Goal: Information Seeking & Learning: Learn about a topic

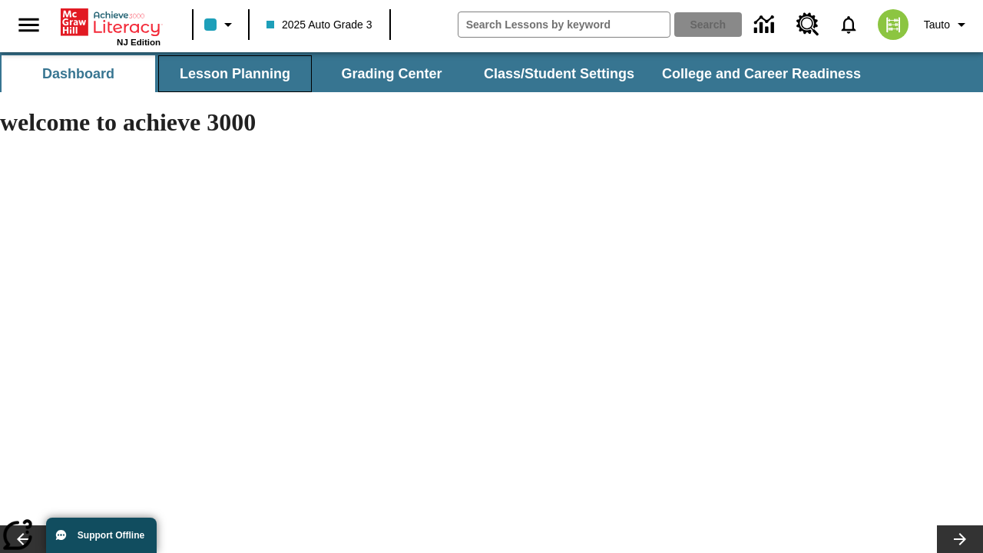
click at [235, 74] on button "Lesson Planning" at bounding box center [235, 73] width 154 height 37
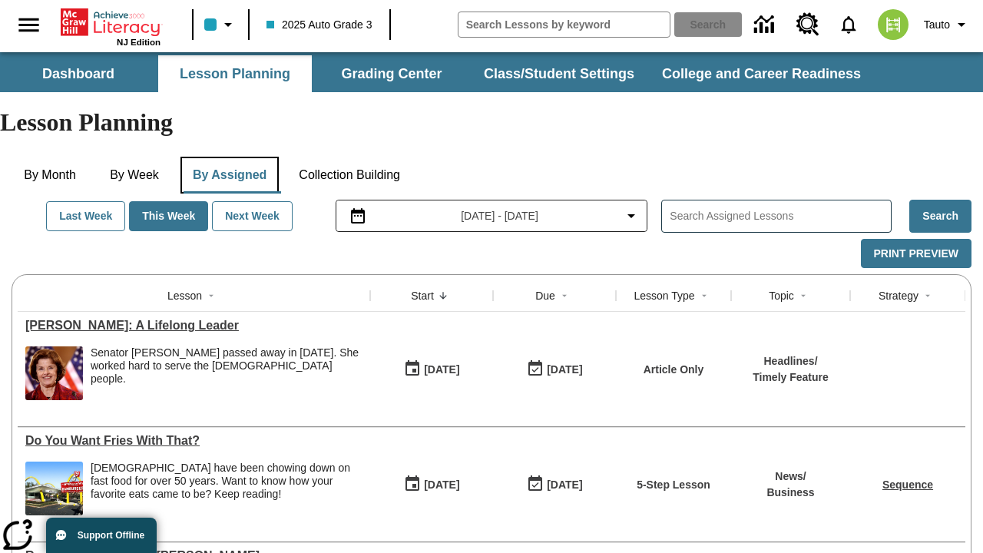
click at [232, 157] on button "By Assigned" at bounding box center [229, 175] width 98 height 37
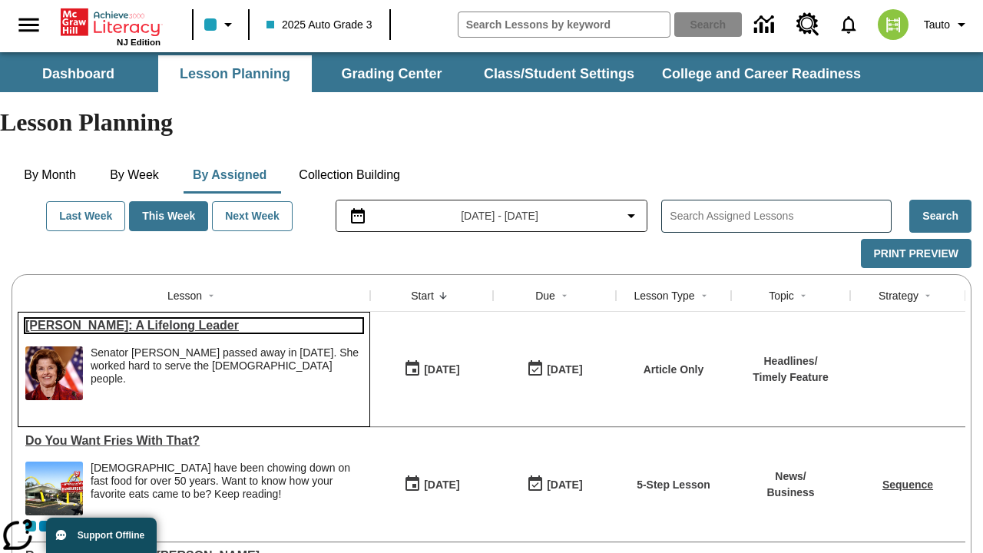
click at [193, 319] on link "[PERSON_NAME]: A Lifelong Leader" at bounding box center [193, 326] width 337 height 14
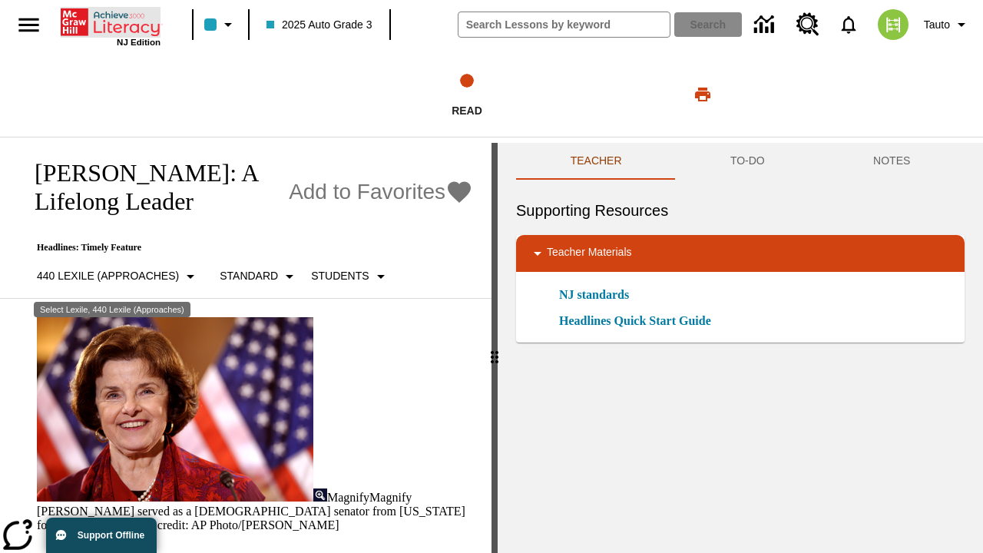
click at [111, 21] on icon "Home" at bounding box center [112, 22] width 102 height 31
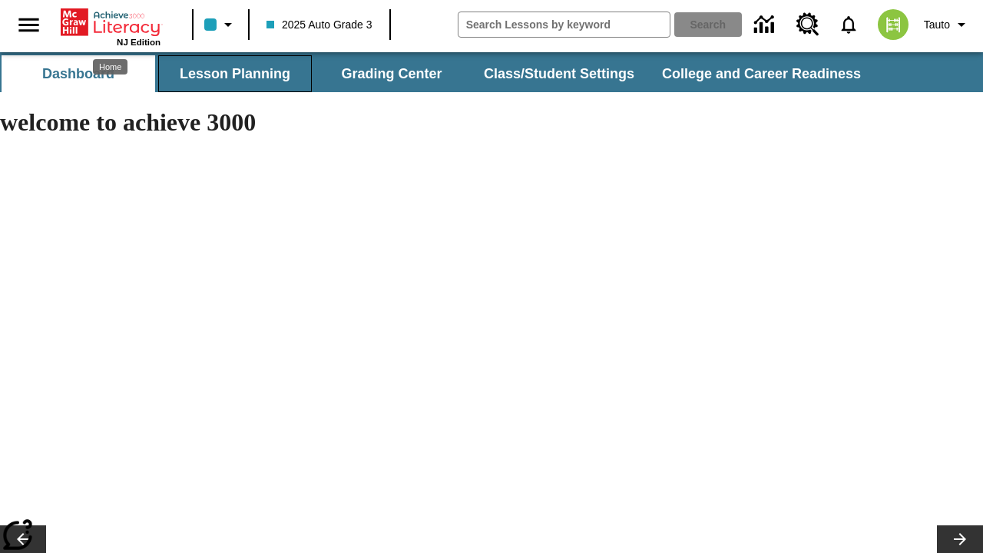
click at [235, 74] on button "Lesson Planning" at bounding box center [235, 73] width 154 height 37
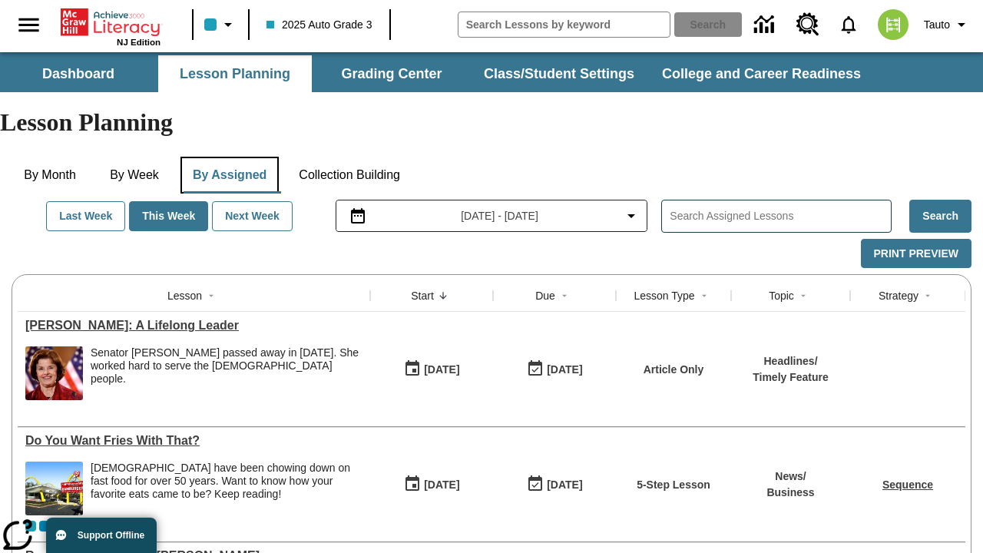
click at [232, 157] on button "By Assigned" at bounding box center [229, 175] width 98 height 37
